Goal: Task Accomplishment & Management: Complete application form

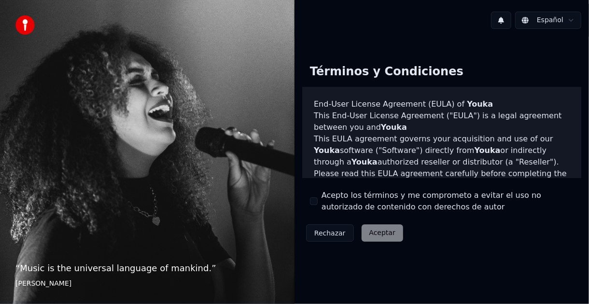
click at [386, 235] on div "Rechazar Aceptar" at bounding box center [354, 233] width 105 height 25
click at [375, 234] on div "Rechazar Aceptar" at bounding box center [354, 233] width 105 height 25
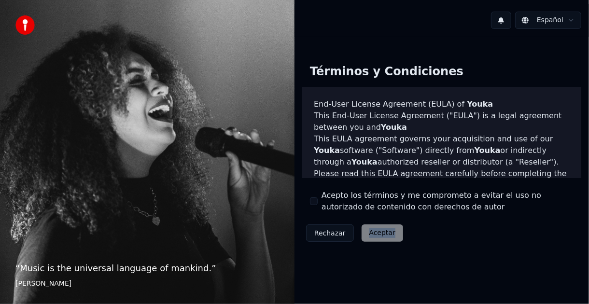
click at [375, 234] on div "Rechazar Aceptar" at bounding box center [354, 233] width 105 height 25
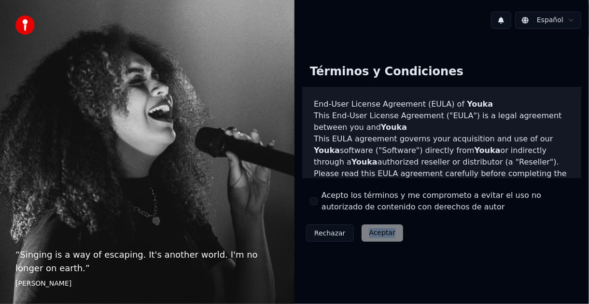
click at [375, 234] on div "Rechazar Aceptar" at bounding box center [354, 233] width 105 height 25
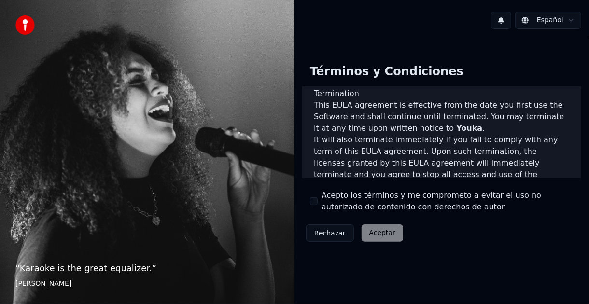
scroll to position [731, 0]
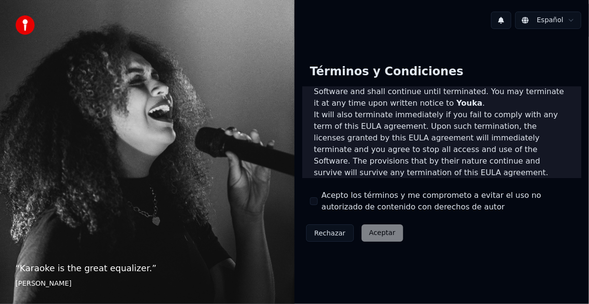
drag, startPoint x: 331, startPoint y: 231, endPoint x: 374, endPoint y: 247, distance: 46.1
click at [357, 254] on div "Términos y Condiciones End-User License Agreement (EULA) of Youka This End-User…" at bounding box center [442, 151] width 295 height 229
click at [380, 231] on div "Rechazar Aceptar" at bounding box center [354, 233] width 105 height 25
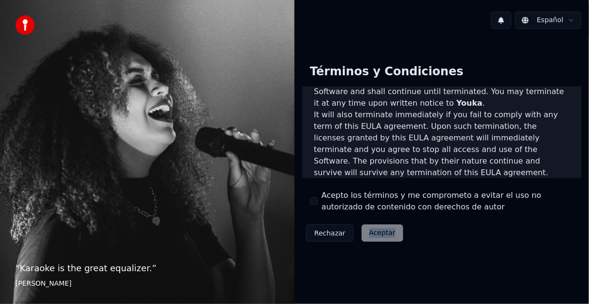
click at [380, 231] on div "Rechazar Aceptar" at bounding box center [354, 233] width 105 height 25
click at [22, 25] on img at bounding box center [24, 24] width 19 height 19
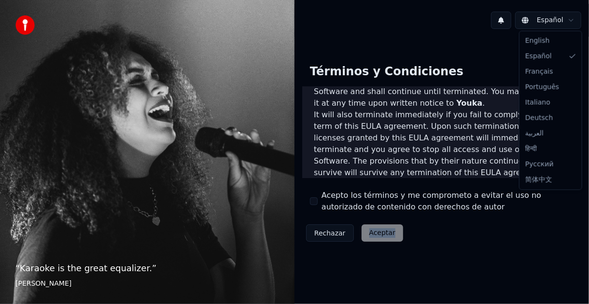
click at [553, 15] on html "“ Karaoke is the great equalizer. ” Aisha Tyler Español Términos y Condiciones …" at bounding box center [294, 152] width 589 height 304
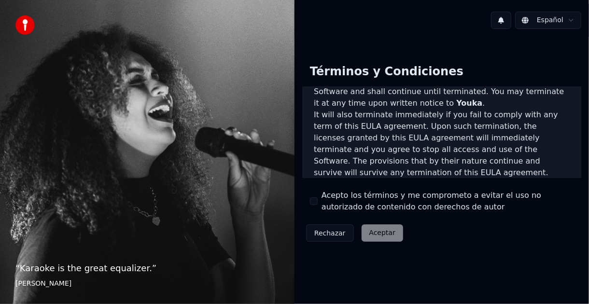
click at [553, 15] on html "“ Karaoke is the great equalizer. ” Aisha Tyler Español Términos y Condiciones …" at bounding box center [294, 152] width 589 height 304
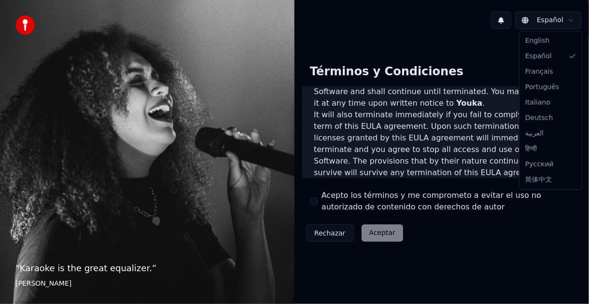
click at [530, 19] on html "“ Karaoke is the great equalizer. ” Aisha Tyler Español Términos y Condiciones …" at bounding box center [294, 152] width 589 height 304
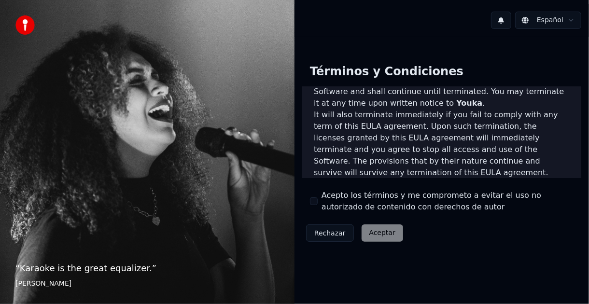
click at [531, 19] on html "“ Karaoke is the great equalizer. ” Aisha Tyler Español Términos y Condiciones …" at bounding box center [294, 152] width 589 height 304
click at [506, 21] on button at bounding box center [501, 20] width 20 height 17
click at [487, 53] on div "Términos y Condiciones End-User License Agreement (EULA) of Youka This End-User…" at bounding box center [442, 151] width 295 height 205
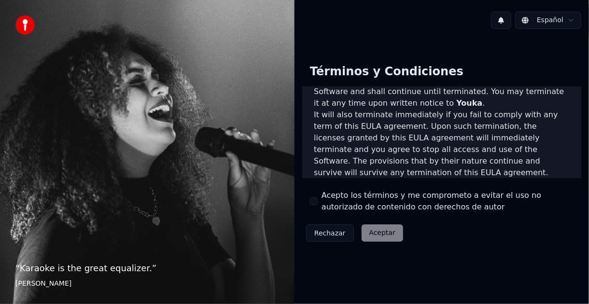
click at [380, 233] on div "Rechazar Aceptar" at bounding box center [354, 233] width 105 height 25
click at [380, 235] on div "Rechazar Aceptar" at bounding box center [354, 233] width 105 height 25
click at [379, 231] on div "Rechazar Aceptar" at bounding box center [354, 233] width 105 height 25
click at [376, 231] on div "Rechazar Aceptar" at bounding box center [354, 233] width 105 height 25
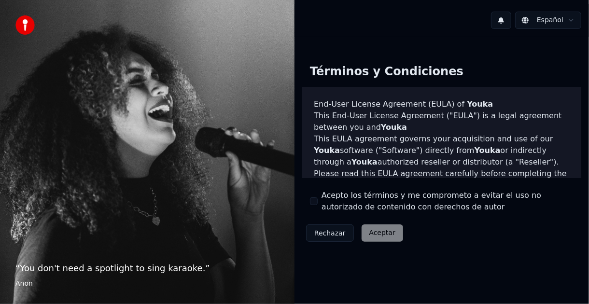
click at [113, 266] on p "“ You don't need a spotlight to sing karaoke. ”" at bounding box center [147, 269] width 264 height 14
click at [28, 284] on footer "Anon" at bounding box center [147, 284] width 264 height 10
click at [23, 282] on footer "Anon" at bounding box center [147, 284] width 264 height 10
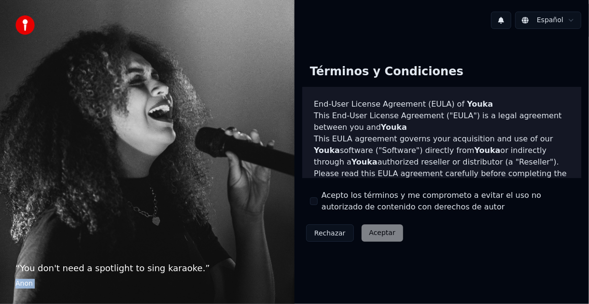
click at [23, 282] on footer "Anon" at bounding box center [147, 284] width 264 height 10
click at [320, 234] on button "Rechazar" at bounding box center [330, 233] width 48 height 17
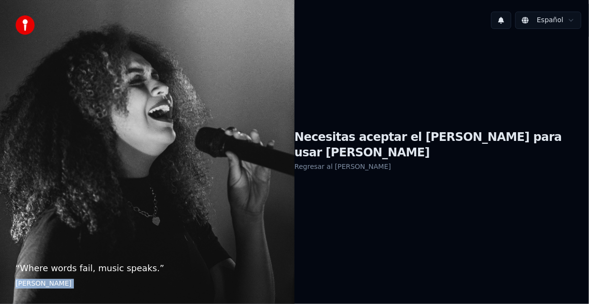
click at [355, 159] on link "Regresar al EULA" at bounding box center [343, 166] width 97 height 15
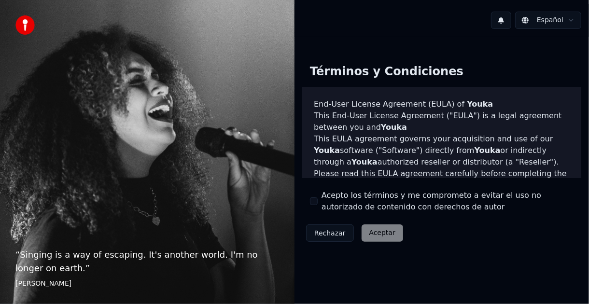
click at [37, 270] on p "“ Singing is a way of escaping. It's another world. I'm no longer on earth. ”" at bounding box center [147, 261] width 264 height 27
click at [37, 269] on p "“ Singing is a way of escaping. It's another world. I'm no longer on earth. ”" at bounding box center [147, 261] width 264 height 27
click at [38, 282] on footer "Edith Piaf" at bounding box center [147, 284] width 264 height 10
click at [32, 282] on footer "Edith Piaf" at bounding box center [147, 284] width 264 height 10
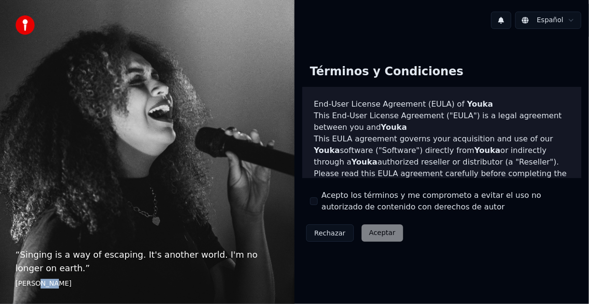
click at [33, 282] on footer "Edith Piaf" at bounding box center [147, 284] width 264 height 10
click at [33, 281] on footer "Edith Piaf" at bounding box center [147, 284] width 264 height 10
click at [372, 232] on div "Rechazar Aceptar" at bounding box center [354, 233] width 105 height 25
click at [374, 228] on div "Rechazar Aceptar" at bounding box center [354, 233] width 105 height 25
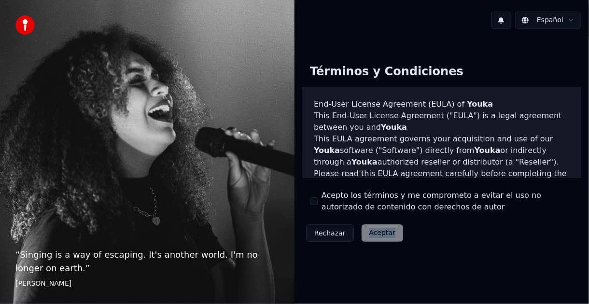
click at [374, 228] on div "Rechazar Aceptar" at bounding box center [354, 233] width 105 height 25
click at [328, 229] on button "Rechazar" at bounding box center [330, 233] width 48 height 17
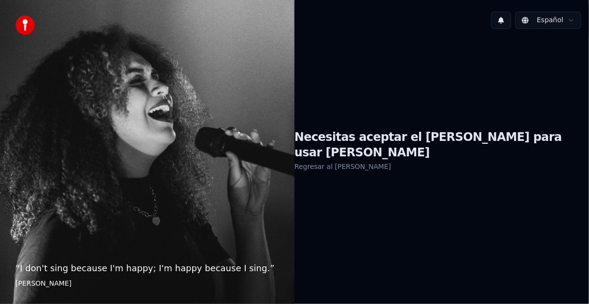
click at [19, 26] on img at bounding box center [24, 24] width 19 height 19
click at [55, 269] on p "“ I don't sing because I'm happy; I'm happy because I sing. ”" at bounding box center [147, 269] width 264 height 14
click at [55, 268] on p "“ I don't sing because I'm happy; I'm happy because I sing. ”" at bounding box center [147, 269] width 264 height 14
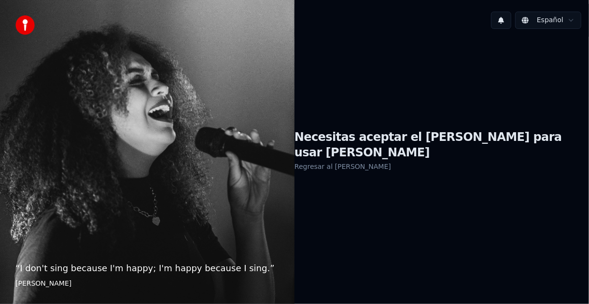
click at [34, 283] on footer "William James" at bounding box center [147, 284] width 264 height 10
click at [37, 281] on footer "William James" at bounding box center [147, 284] width 264 height 10
click at [371, 148] on h1 "Necesitas aceptar el EULA para usar Youka" at bounding box center [442, 145] width 295 height 31
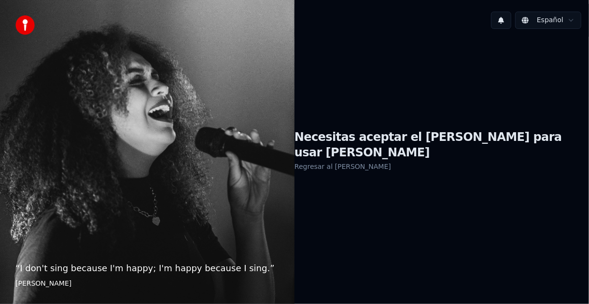
click at [354, 159] on link "Regresar al EULA" at bounding box center [343, 166] width 97 height 15
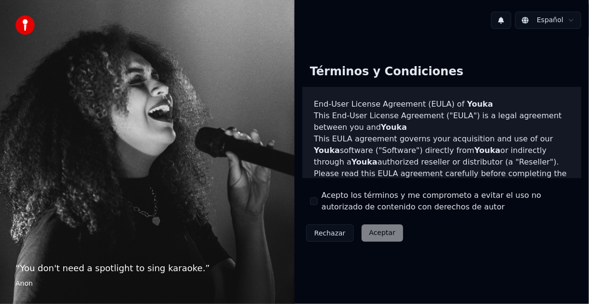
click at [480, 69] on div "Términos y Condiciones End-User License Agreement (EULA) of Youka This End-User…" at bounding box center [441, 151] width 279 height 190
click at [505, 70] on div "Términos y Condiciones End-User License Agreement (EULA) of Youka This End-User…" at bounding box center [441, 151] width 279 height 190
click at [486, 221] on div "Términos y Condiciones End-User License Agreement (EULA) of Youka This End-User…" at bounding box center [441, 151] width 279 height 190
click at [335, 232] on button "Rechazar" at bounding box center [330, 233] width 48 height 17
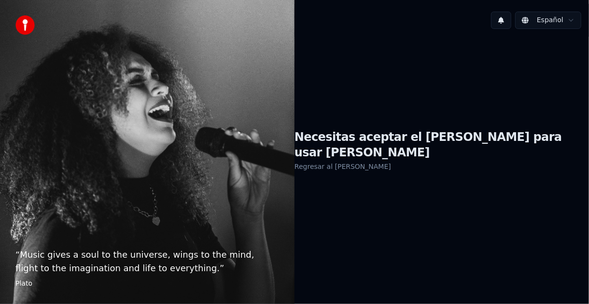
click at [392, 150] on h1 "Necesitas aceptar el EULA para usar Youka" at bounding box center [442, 145] width 295 height 31
click at [393, 150] on h1 "Necesitas aceptar el EULA para usar Youka" at bounding box center [442, 145] width 295 height 31
click at [367, 159] on link "Regresar al EULA" at bounding box center [343, 166] width 97 height 15
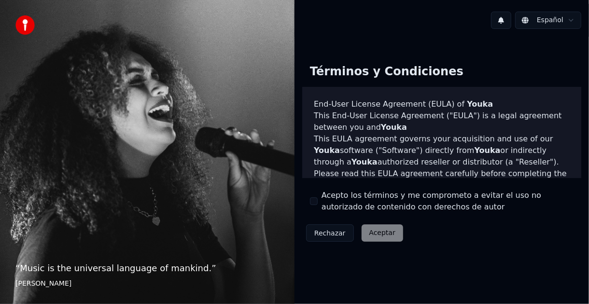
click at [367, 159] on p "This EULA agreement governs your acquisition and use of our Youka software ("So…" at bounding box center [442, 150] width 256 height 35
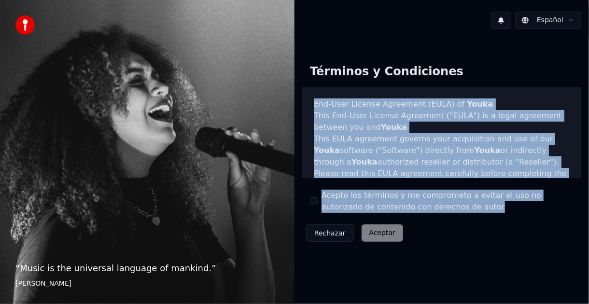
drag, startPoint x: 436, startPoint y: 207, endPoint x: 315, endPoint y: 96, distance: 164.4
click at [311, 95] on div "Términos y Condiciones End-User License Agreement (EULA) of Youka This End-User…" at bounding box center [441, 151] width 279 height 190
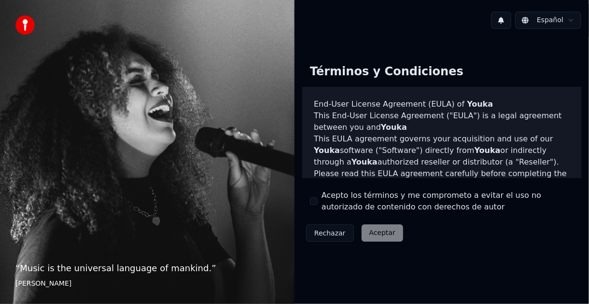
click at [382, 76] on div "Términos y Condiciones" at bounding box center [386, 71] width 169 height 31
click at [382, 75] on div "Términos y Condiciones" at bounding box center [386, 71] width 169 height 31
click at [383, 74] on div "Términos y Condiciones" at bounding box center [386, 71] width 169 height 31
drag, startPoint x: 383, startPoint y: 73, endPoint x: 429, endPoint y: 54, distance: 49.8
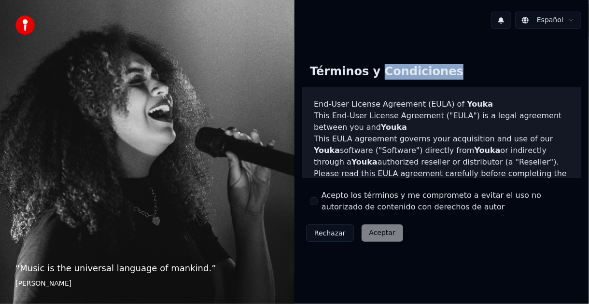
click at [388, 70] on div "Términos y Condiciones" at bounding box center [386, 71] width 169 height 31
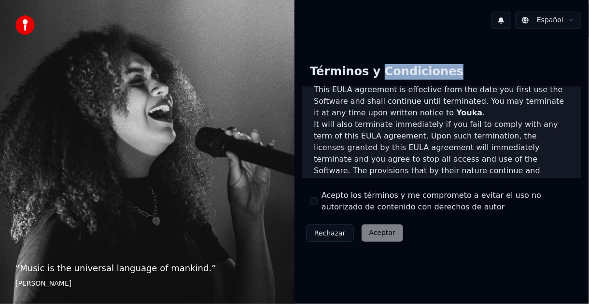
scroll to position [731, 0]
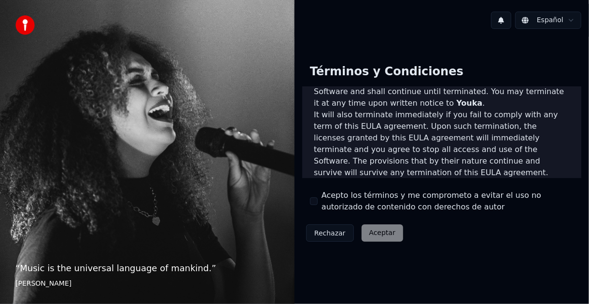
click at [368, 239] on div "Rechazar Aceptar" at bounding box center [354, 233] width 105 height 25
click at [370, 235] on div "Rechazar Aceptar" at bounding box center [354, 233] width 105 height 25
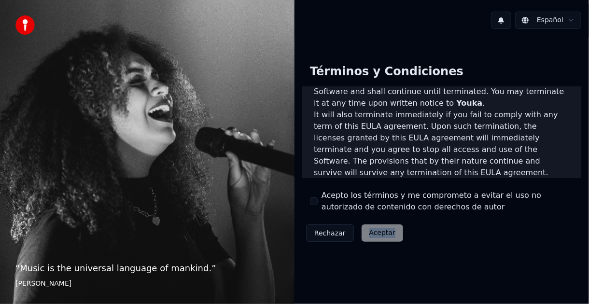
click at [370, 235] on div "Rechazar Aceptar" at bounding box center [354, 233] width 105 height 25
click at [324, 230] on button "Rechazar" at bounding box center [330, 233] width 48 height 17
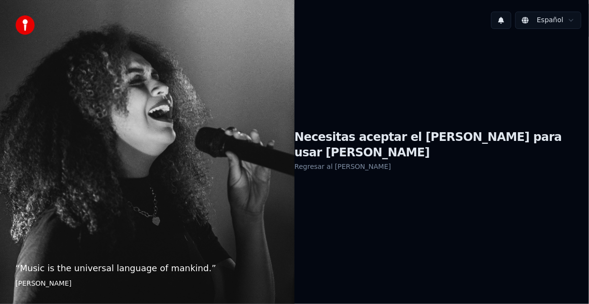
click at [361, 159] on link "Regresar al EULA" at bounding box center [343, 166] width 97 height 15
